Goal: Book appointment/travel/reservation

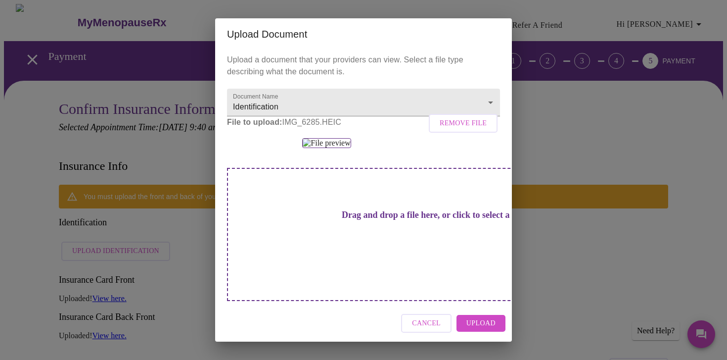
scroll to position [77, 0]
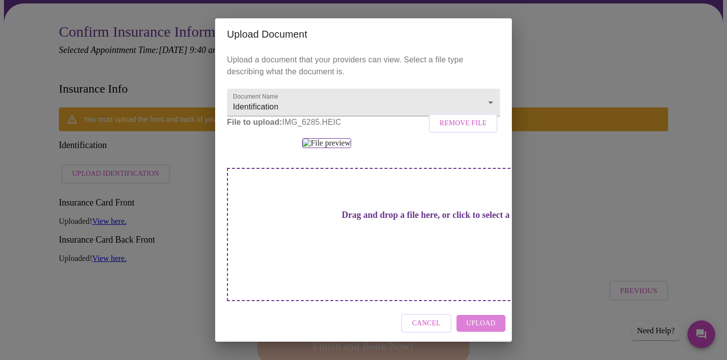
click at [478, 325] on span "Upload" at bounding box center [480, 323] width 29 height 12
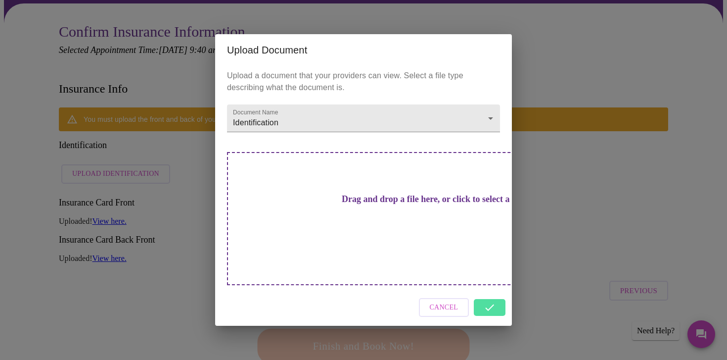
click at [489, 289] on div "Cancel" at bounding box center [363, 307] width 297 height 37
click at [491, 290] on div "Cancel" at bounding box center [363, 307] width 297 height 37
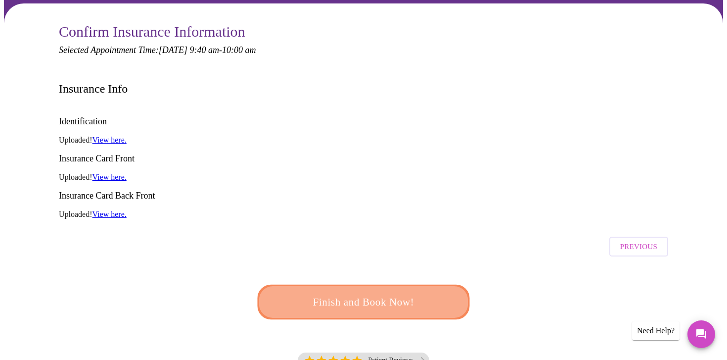
click at [405, 292] on span "Finish and Book Now!" at bounding box center [363, 301] width 185 height 18
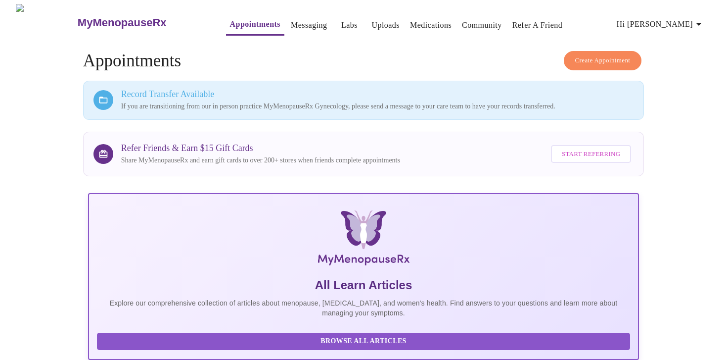
click at [462, 23] on link "Community" at bounding box center [482, 25] width 40 height 14
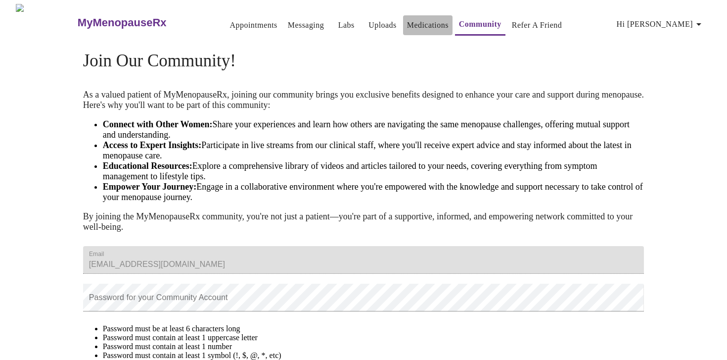
click at [407, 19] on link "Medications" at bounding box center [428, 25] width 42 height 14
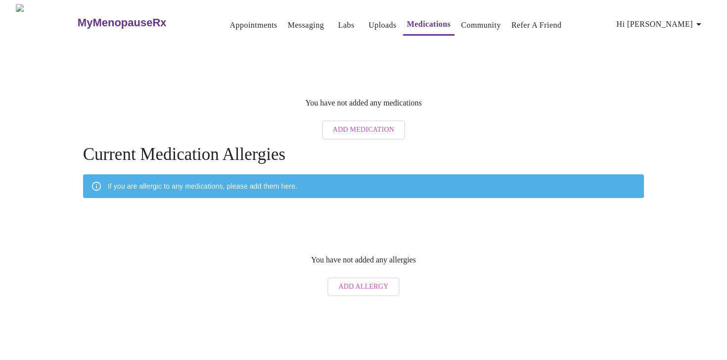
click at [338, 20] on link "Labs" at bounding box center [346, 25] width 16 height 14
